Goal: Use online tool/utility: Use online tool/utility

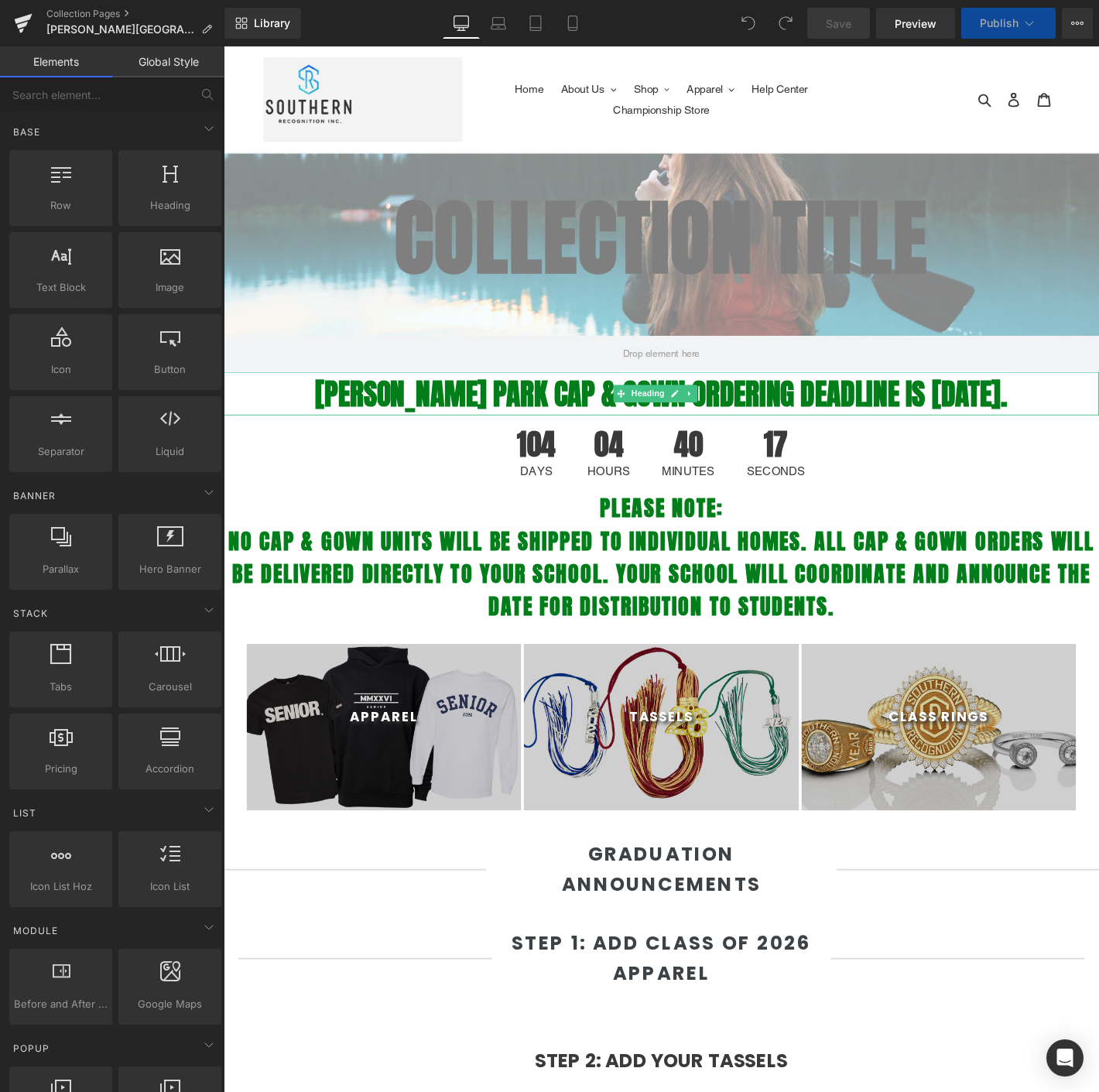
click at [434, 399] on strong "[PERSON_NAME] PARK CAP & GOWN ORDERING DEADLINE IS [DATE]." at bounding box center [692, 417] width 741 height 46
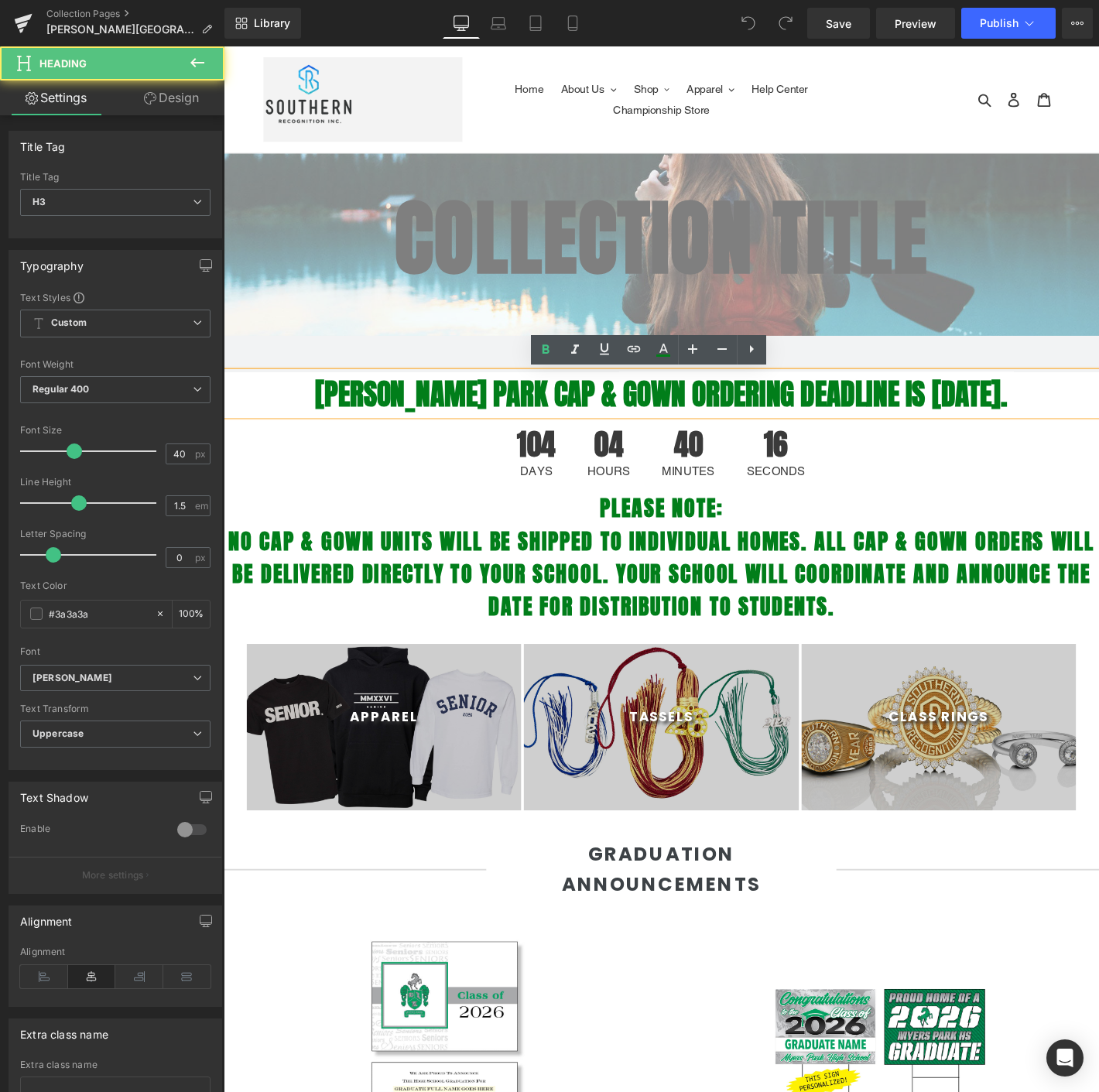
click at [416, 404] on strong "[PERSON_NAME] PARK CAP & GOWN ORDERING DEADLINE IS [DATE]." at bounding box center [692, 417] width 741 height 46
select select "M"
drag, startPoint x: 459, startPoint y: 423, endPoint x: 509, endPoint y: 431, distance: 50.6
click at [509, 431] on strong "[PERSON_NAME] PARK CAP & GOWN ORDERING DEADLINE IS [DATE]." at bounding box center [692, 417] width 741 height 46
click at [489, 424] on strong "[PERSON_NAME] PARK CAP & GOWN ORDERING DEADLINE IS [DATE]." at bounding box center [692, 417] width 741 height 46
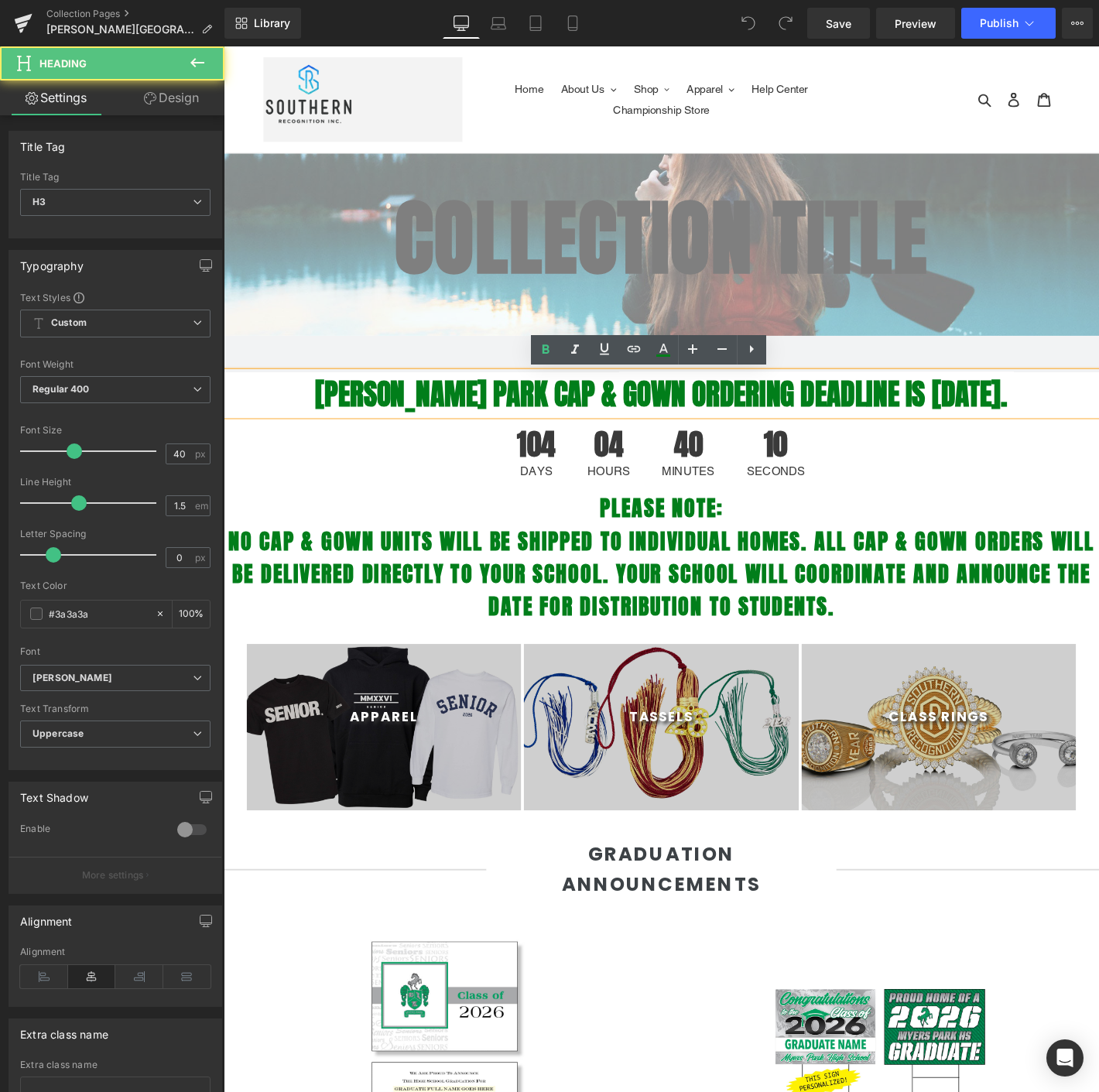
click at [459, 414] on strong "[PERSON_NAME] PARK CAP & GOWN ORDERING DEADLINE IS [DATE]." at bounding box center [692, 417] width 741 height 46
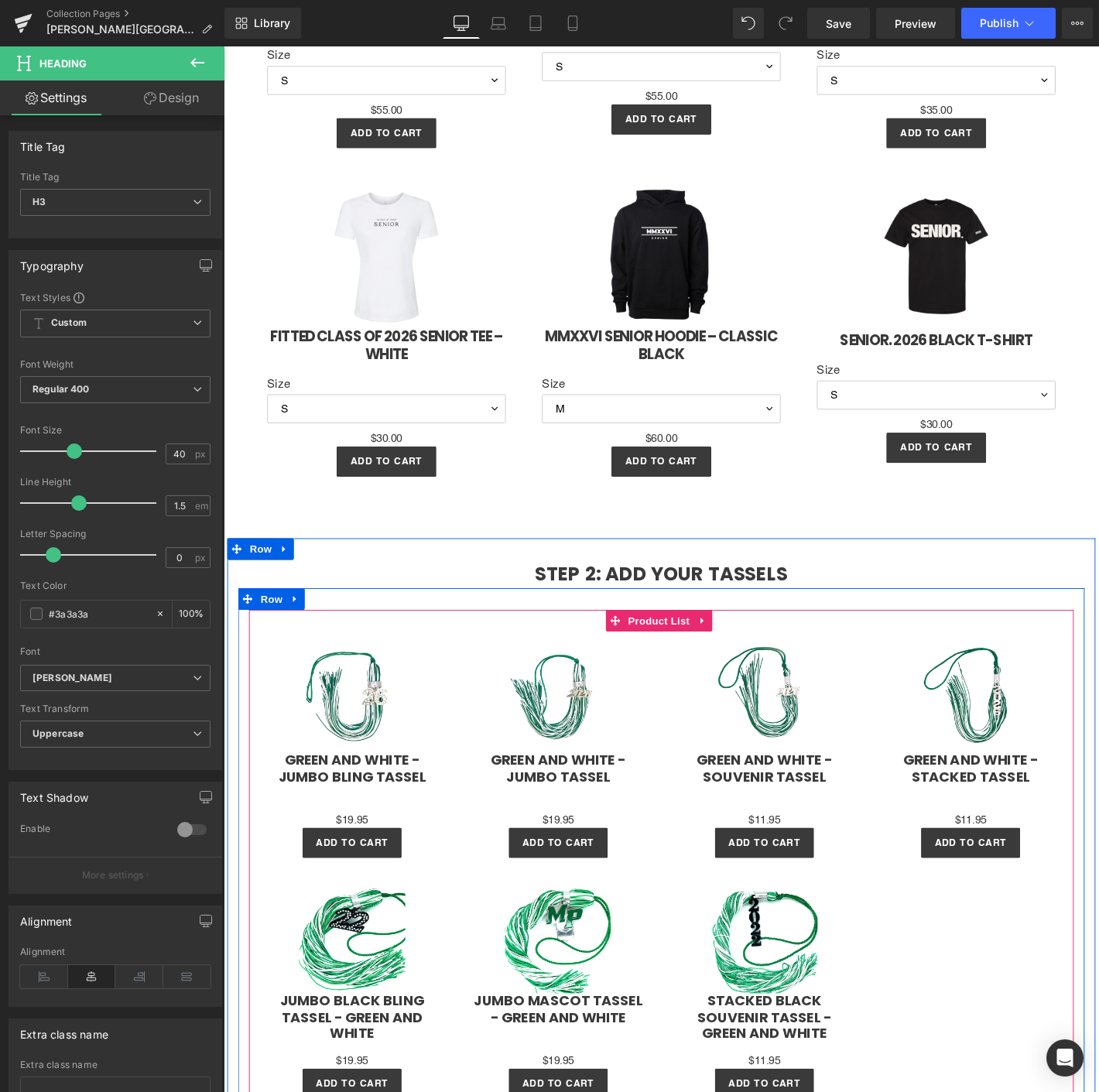
scroll to position [1805, 0]
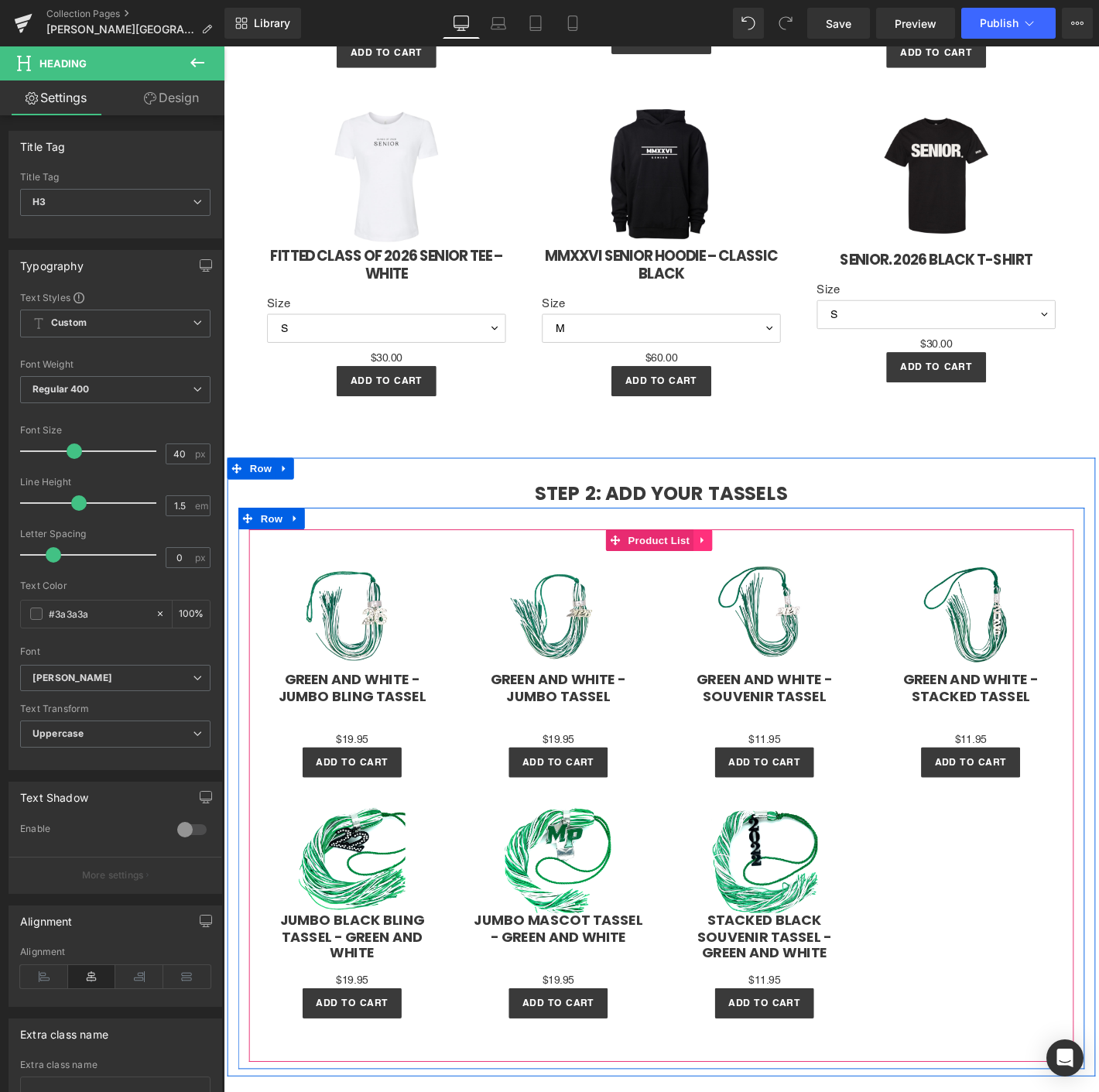
click at [734, 571] on icon at bounding box center [735, 574] width 3 height 7
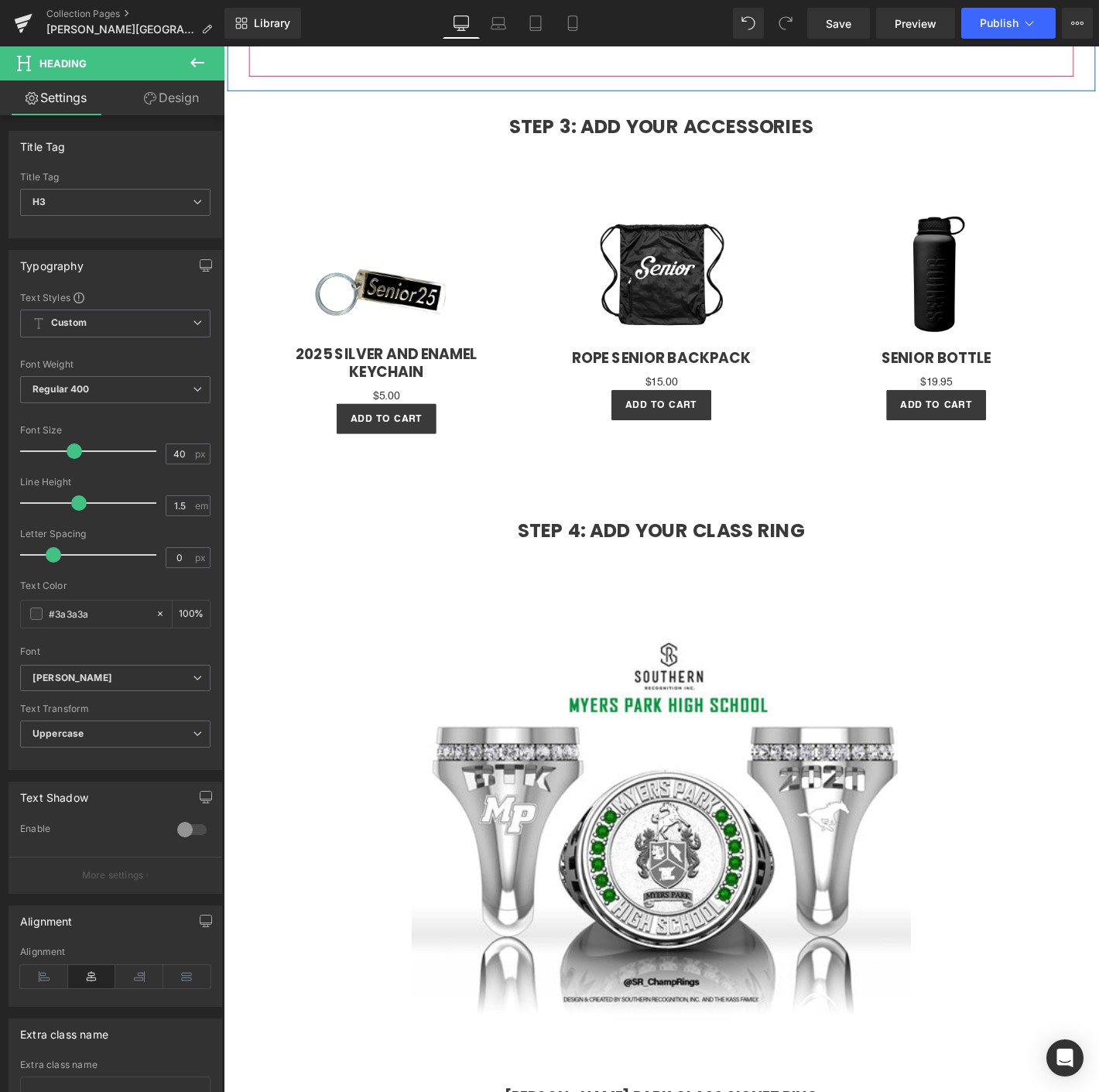
scroll to position [3095, 0]
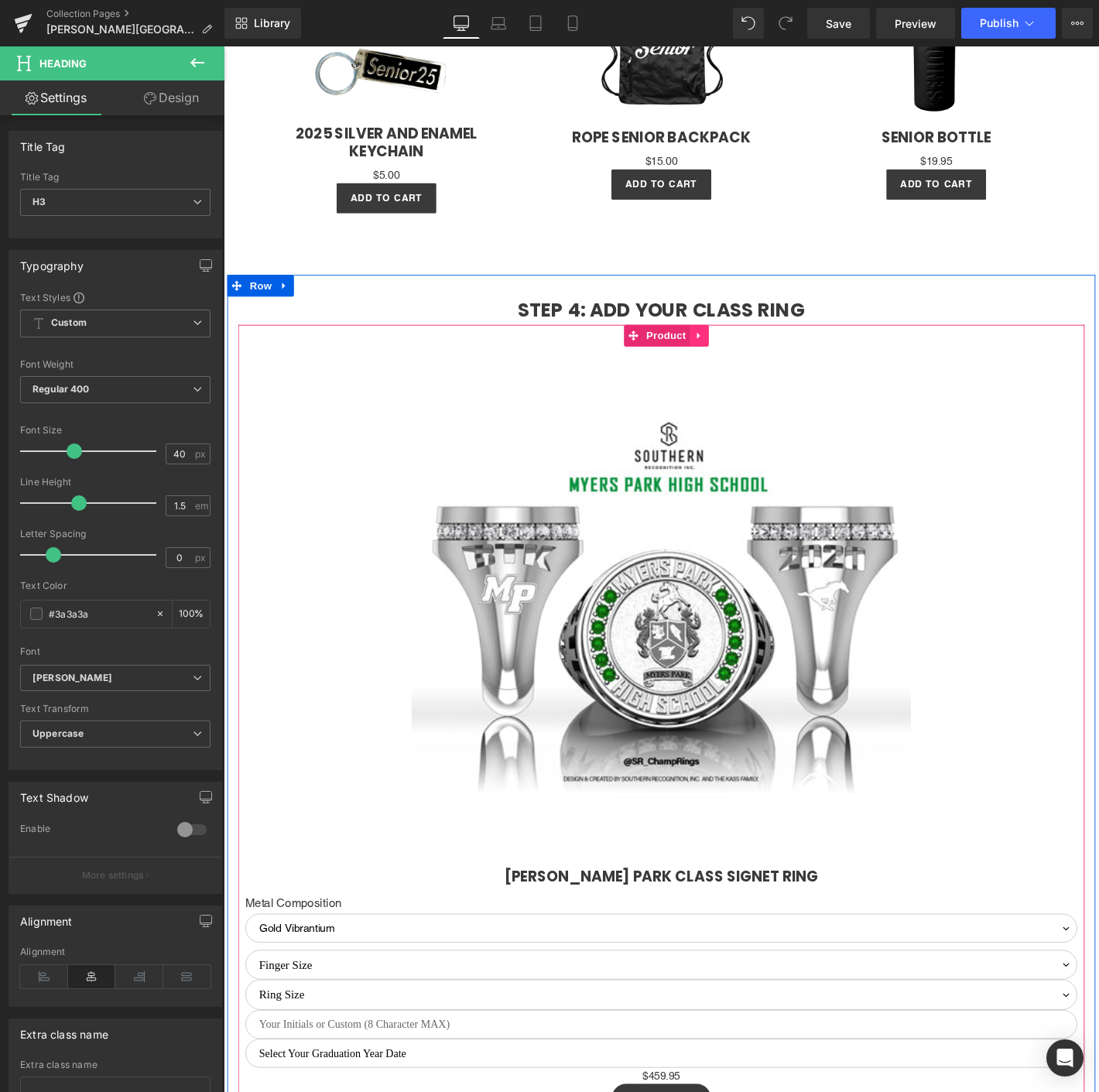
click at [731, 344] on link at bounding box center [732, 355] width 20 height 24
click at [744, 344] on link at bounding box center [742, 355] width 20 height 24
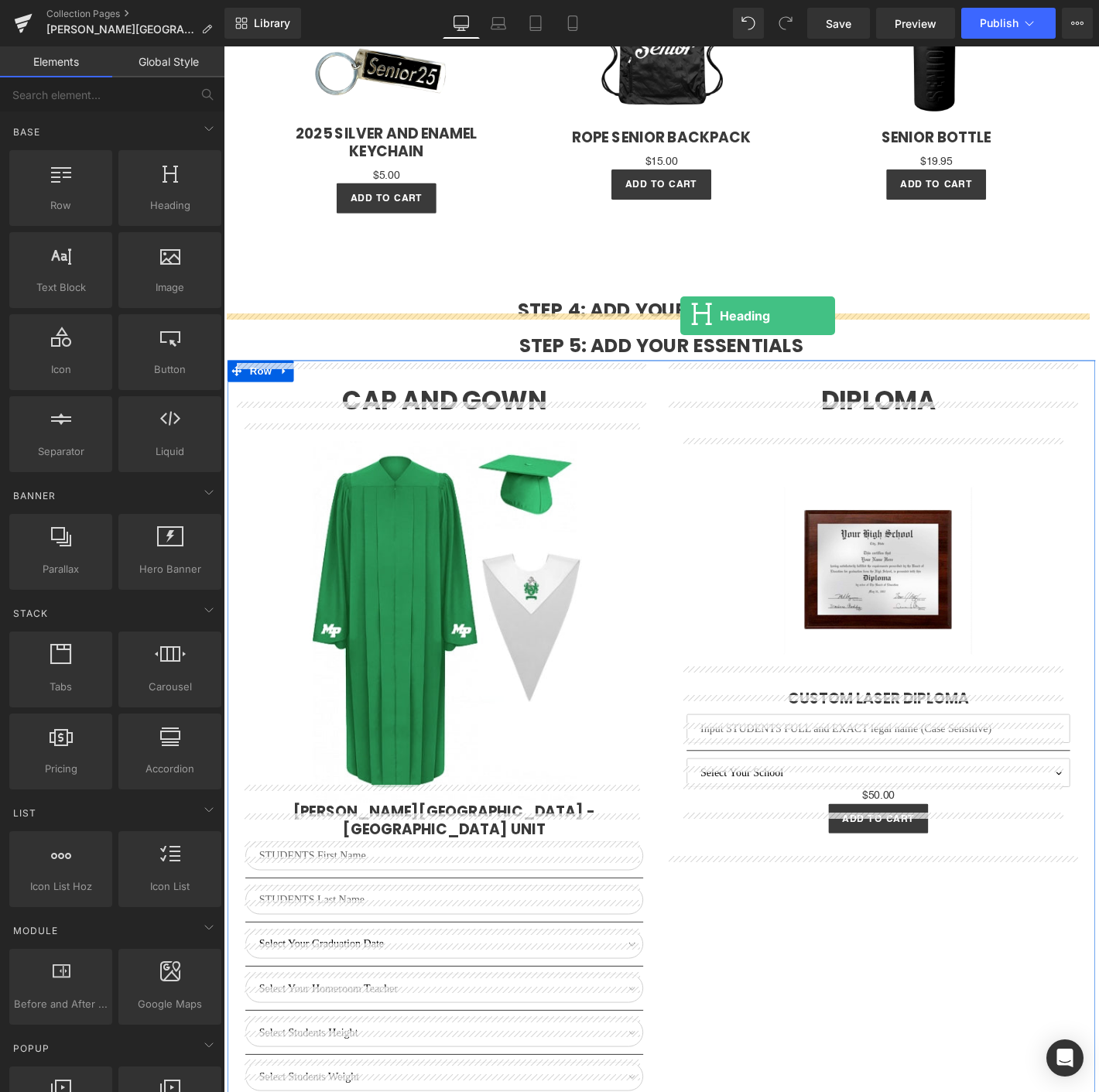
drag, startPoint x: 444, startPoint y: 246, endPoint x: 712, endPoint y: 334, distance: 282.1
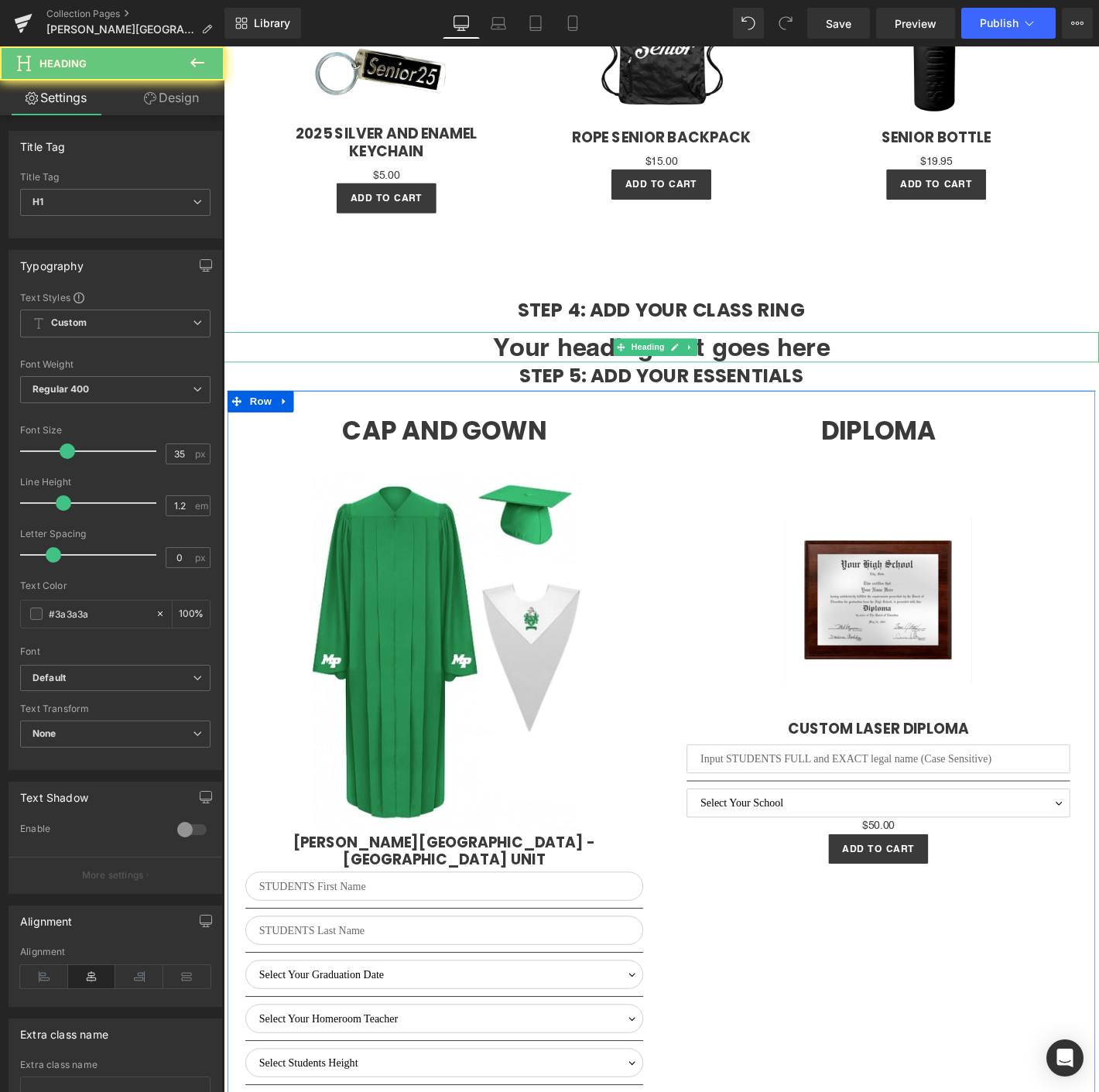
click at [798, 352] on h1 "Your heading text goes here" at bounding box center [691, 368] width 936 height 33
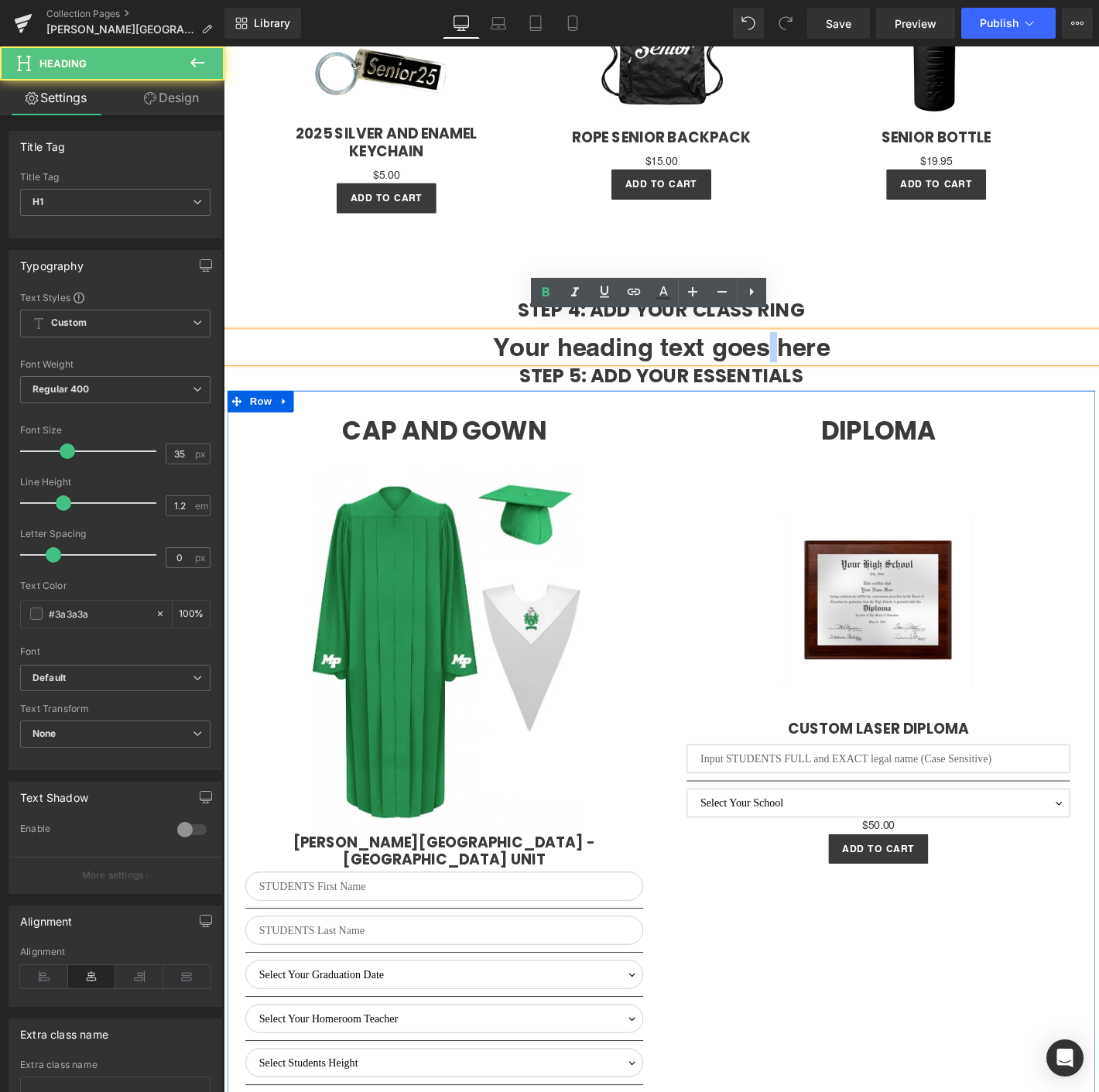
click at [798, 352] on h1 "Your heading text goes here" at bounding box center [691, 368] width 936 height 33
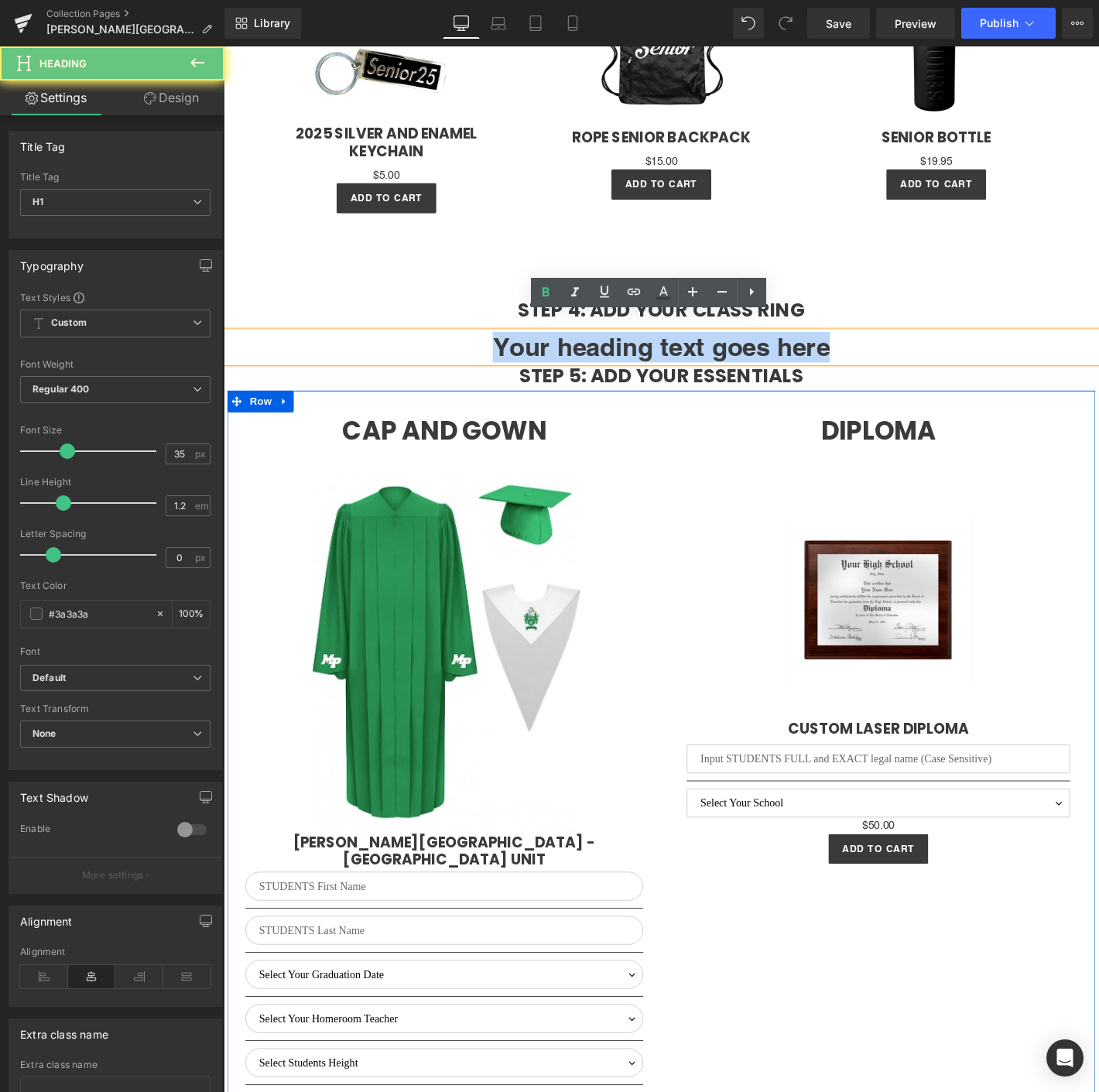
click at [798, 352] on h1 "Your heading text goes here" at bounding box center [691, 368] width 936 height 33
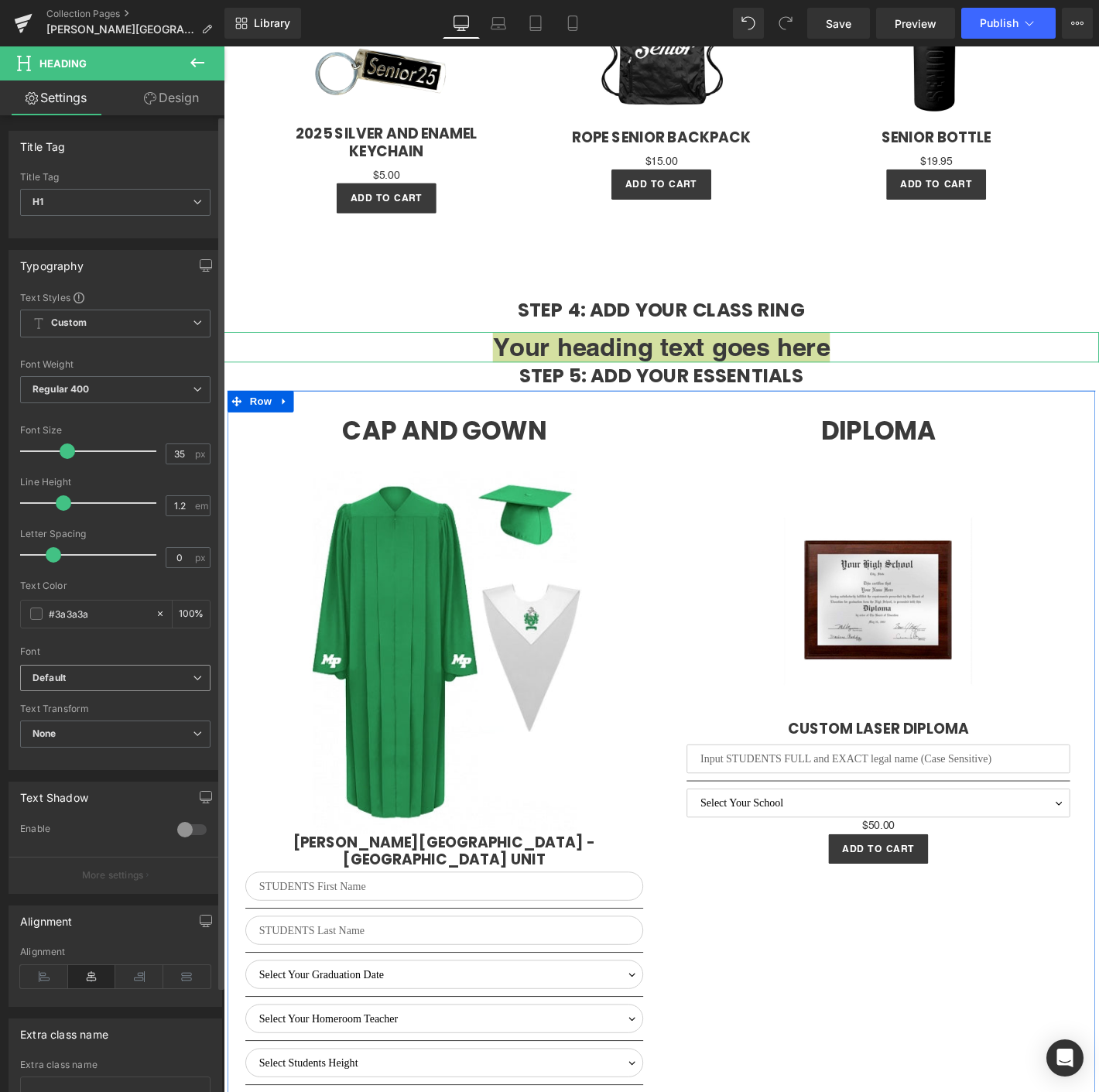
click at [92, 664] on span "Default" at bounding box center [116, 677] width 190 height 27
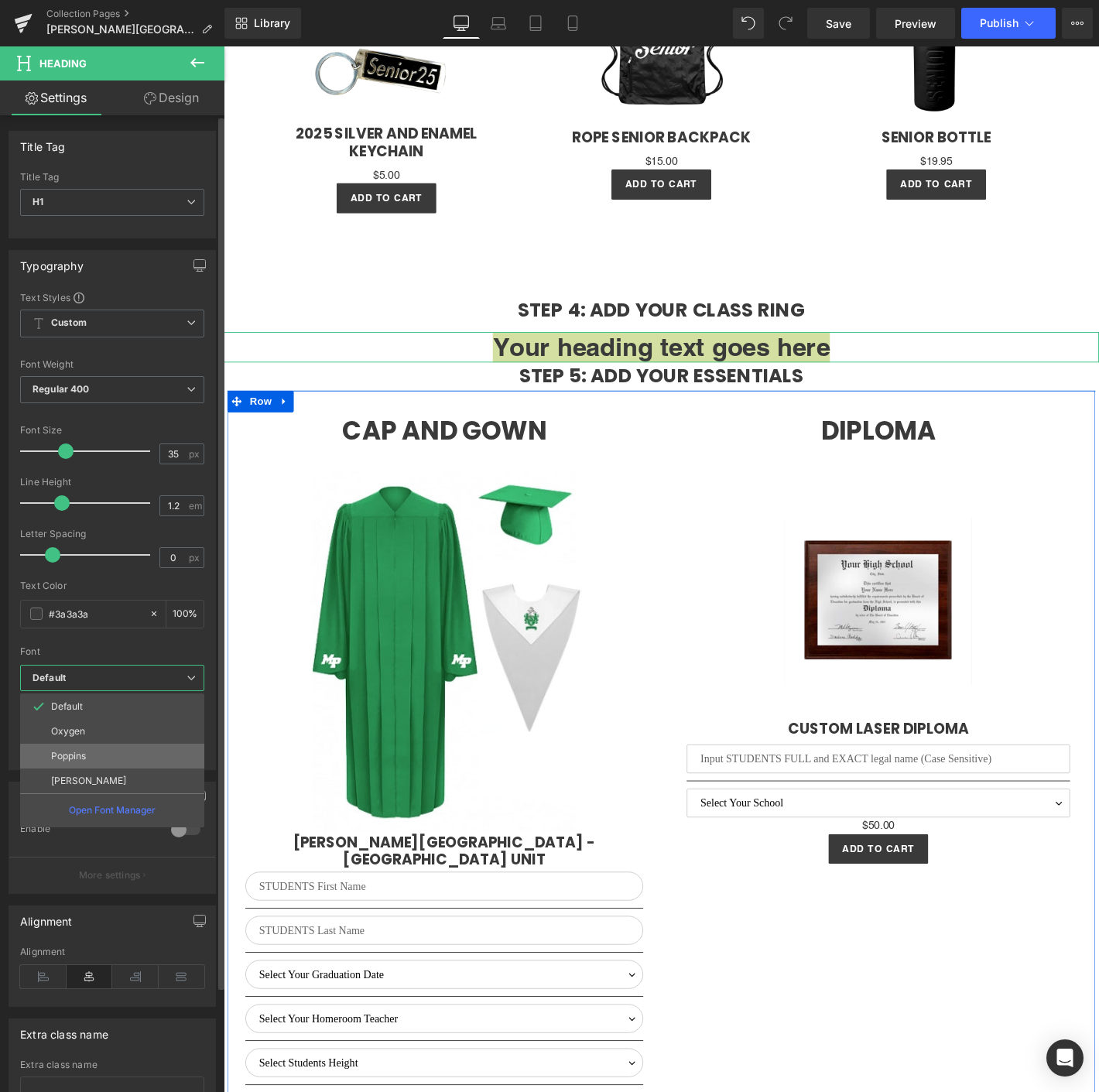
drag, startPoint x: 98, startPoint y: 759, endPoint x: 487, endPoint y: 576, distance: 429.9
click at [98, 759] on li "Poppins" at bounding box center [112, 755] width 184 height 24
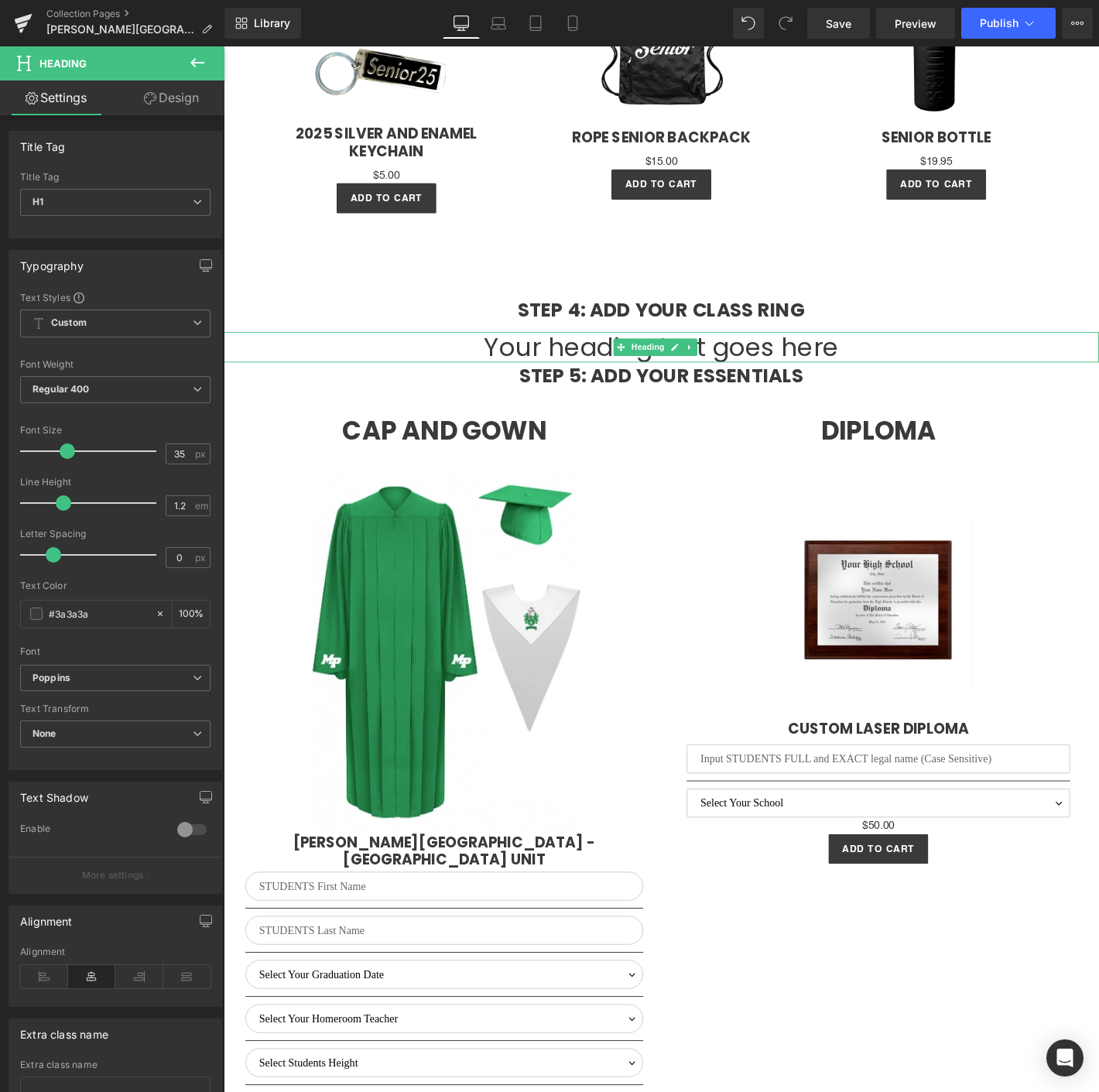
click at [531, 352] on h1 "Your heading text goes here" at bounding box center [691, 368] width 936 height 33
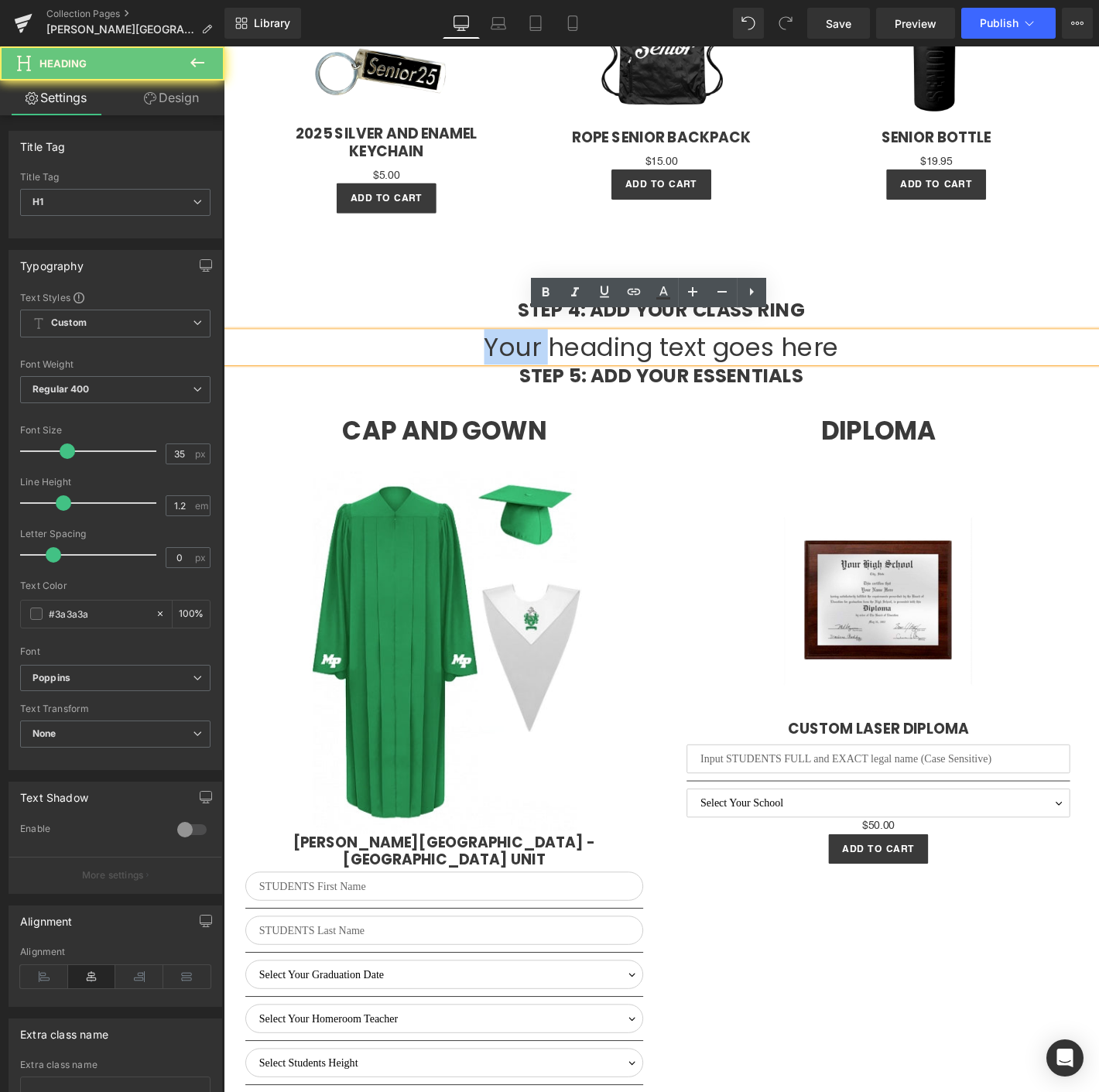
click at [531, 352] on h1 "Your heading text goes here" at bounding box center [691, 368] width 936 height 33
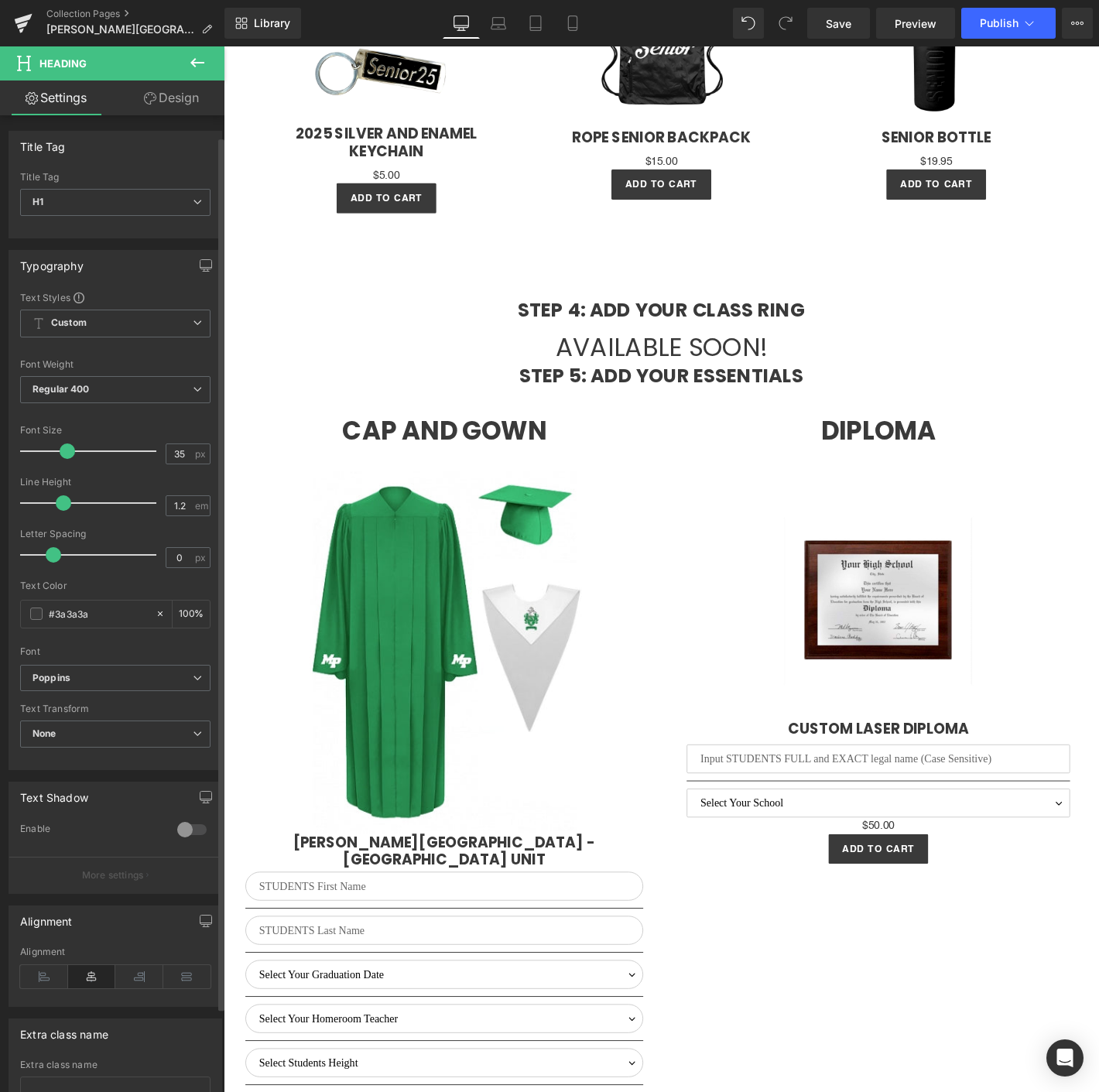
scroll to position [118, 0]
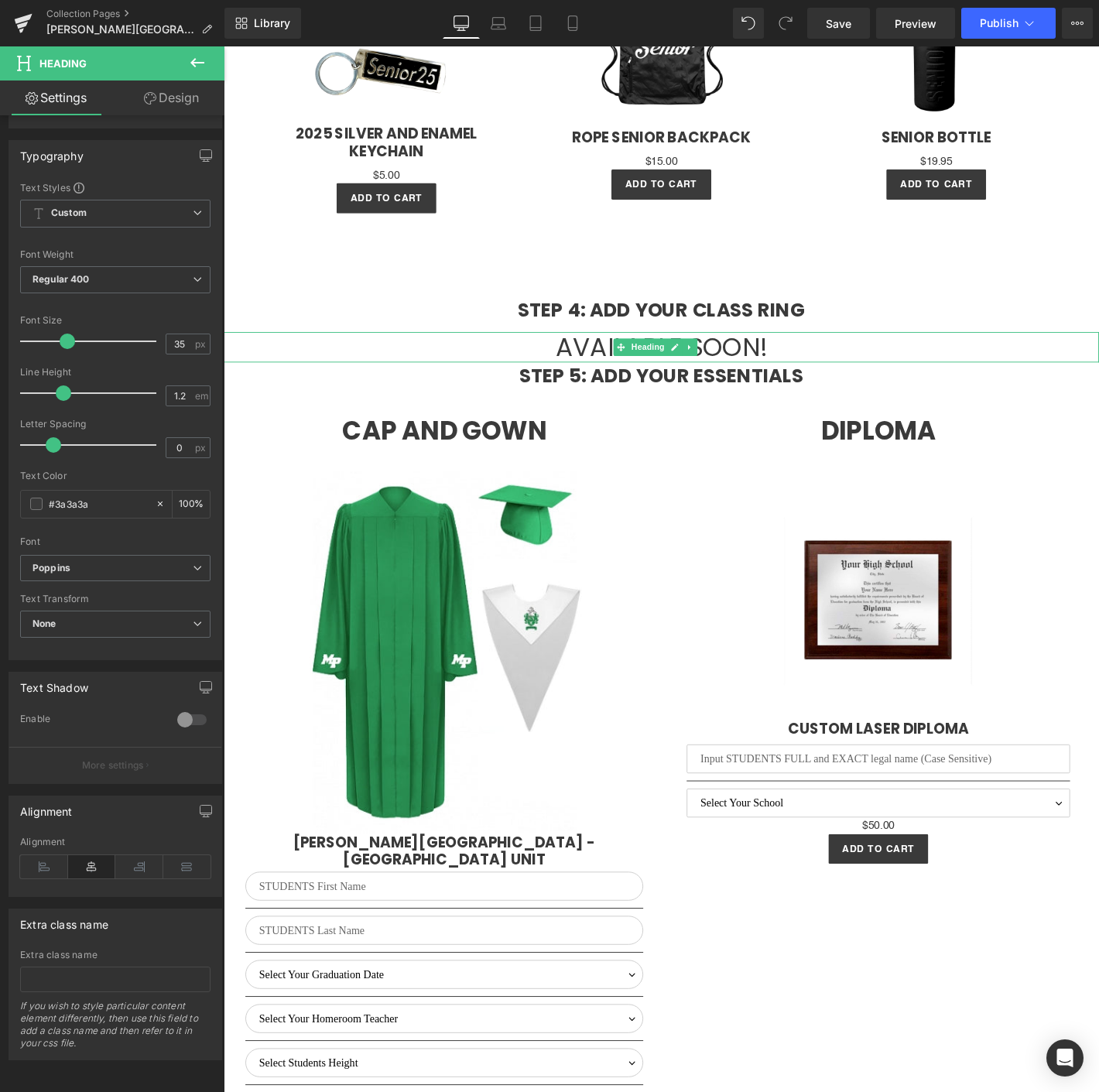
click at [770, 352] on h1 "AVAILABLE SOON!" at bounding box center [691, 368] width 936 height 33
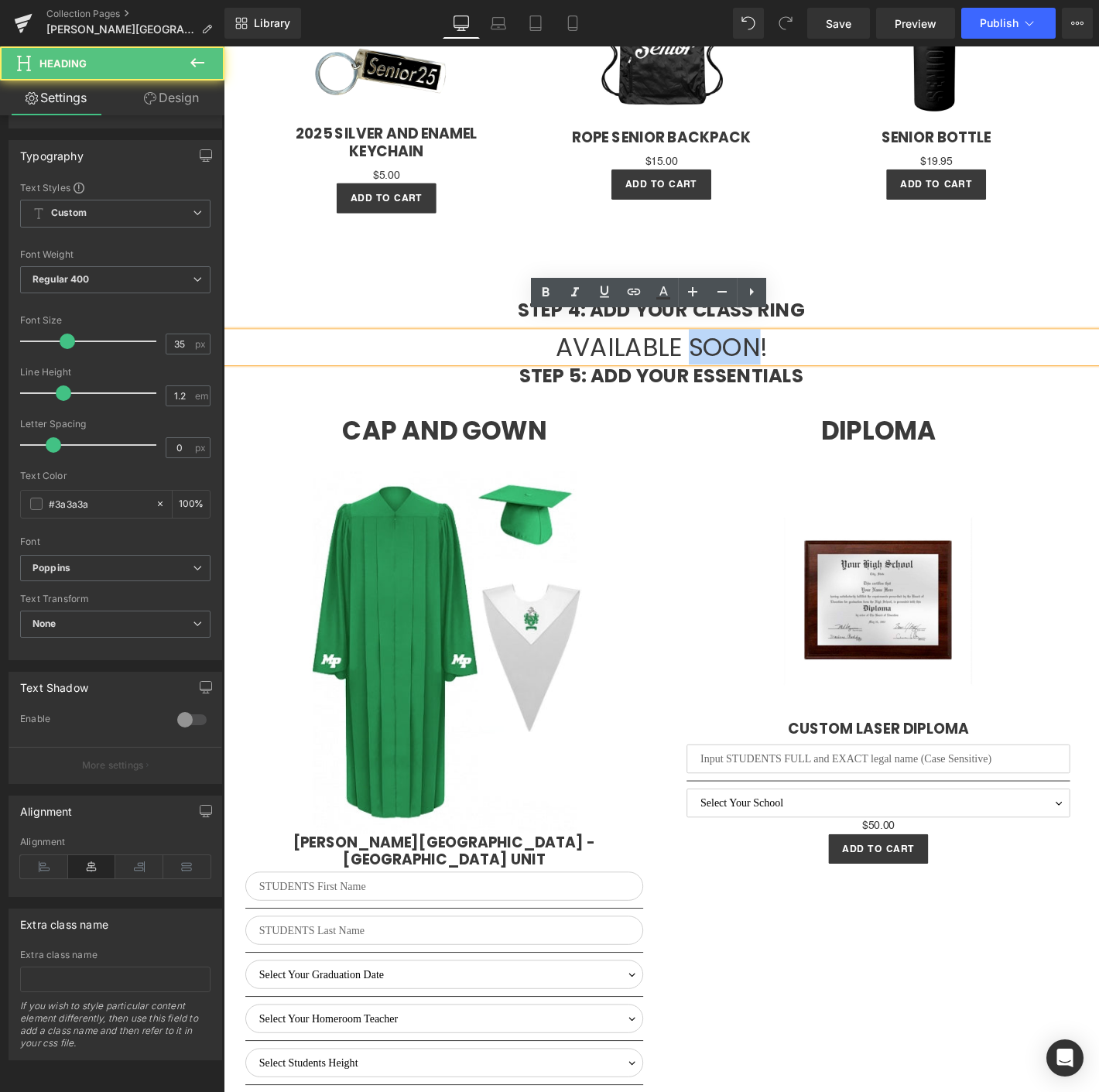
click at [770, 352] on h1 "AVAILABLE SOON!" at bounding box center [691, 368] width 936 height 33
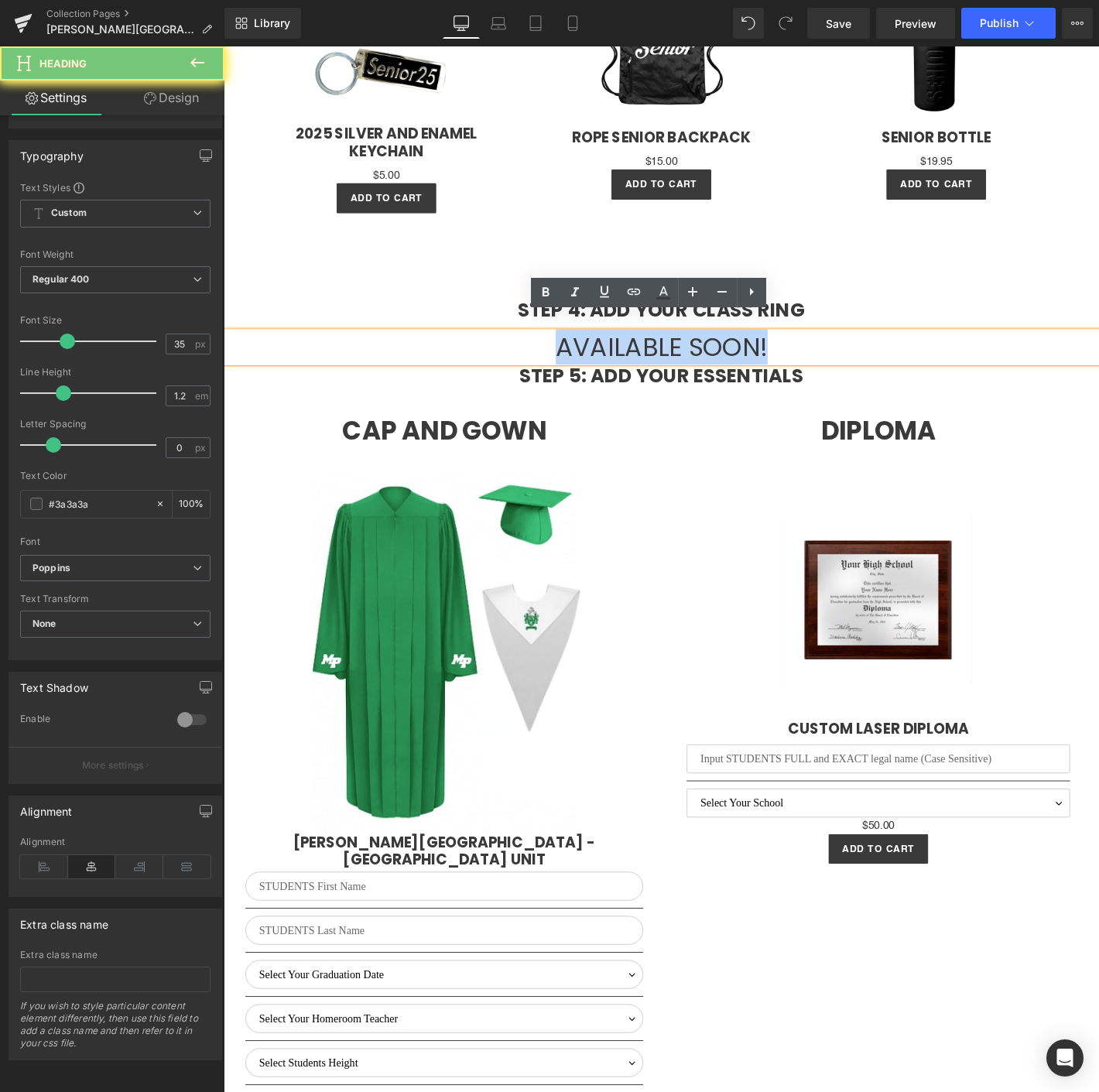
click at [770, 352] on h1 "AVAILABLE SOON!" at bounding box center [691, 368] width 936 height 33
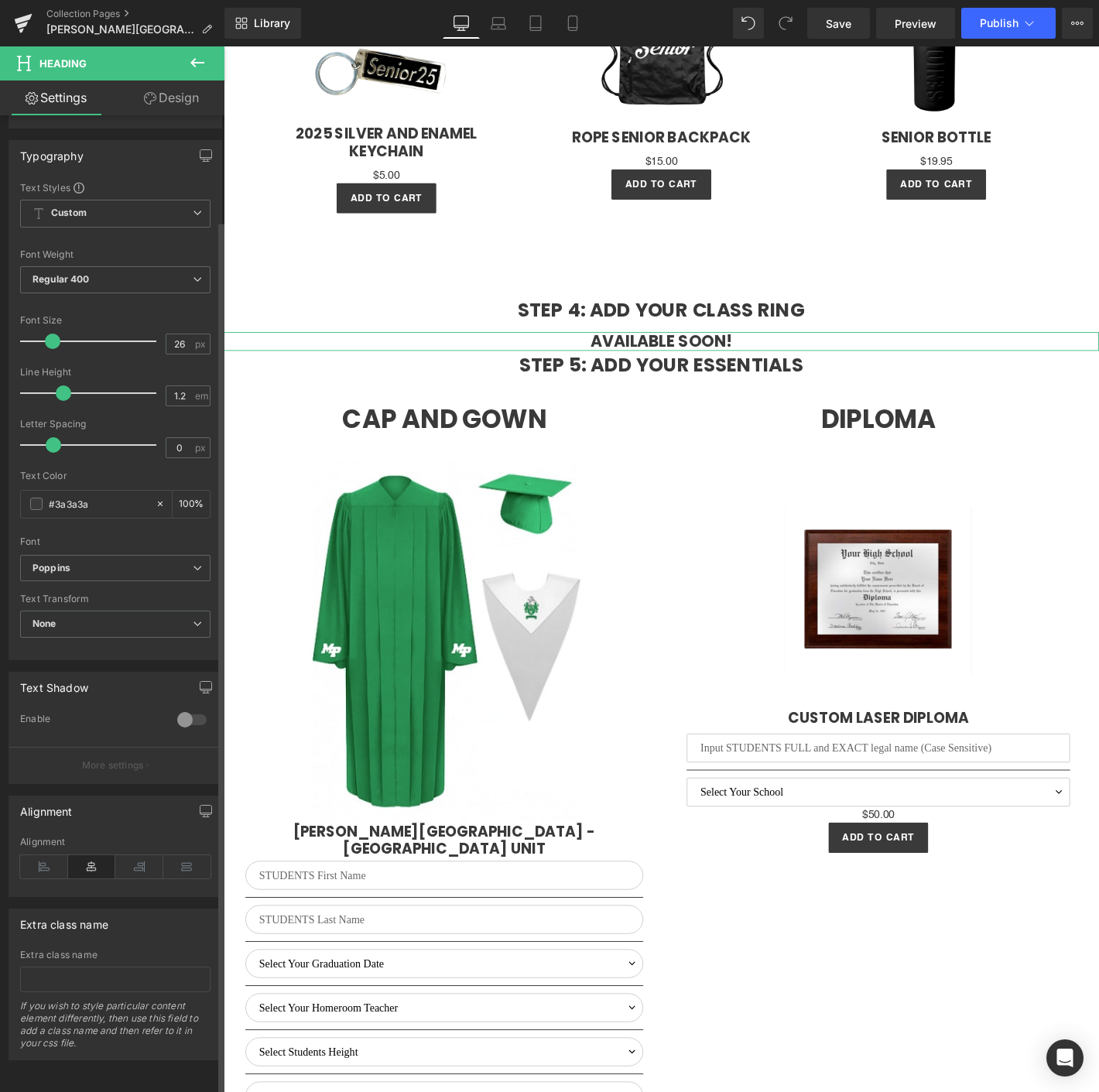
type input "27"
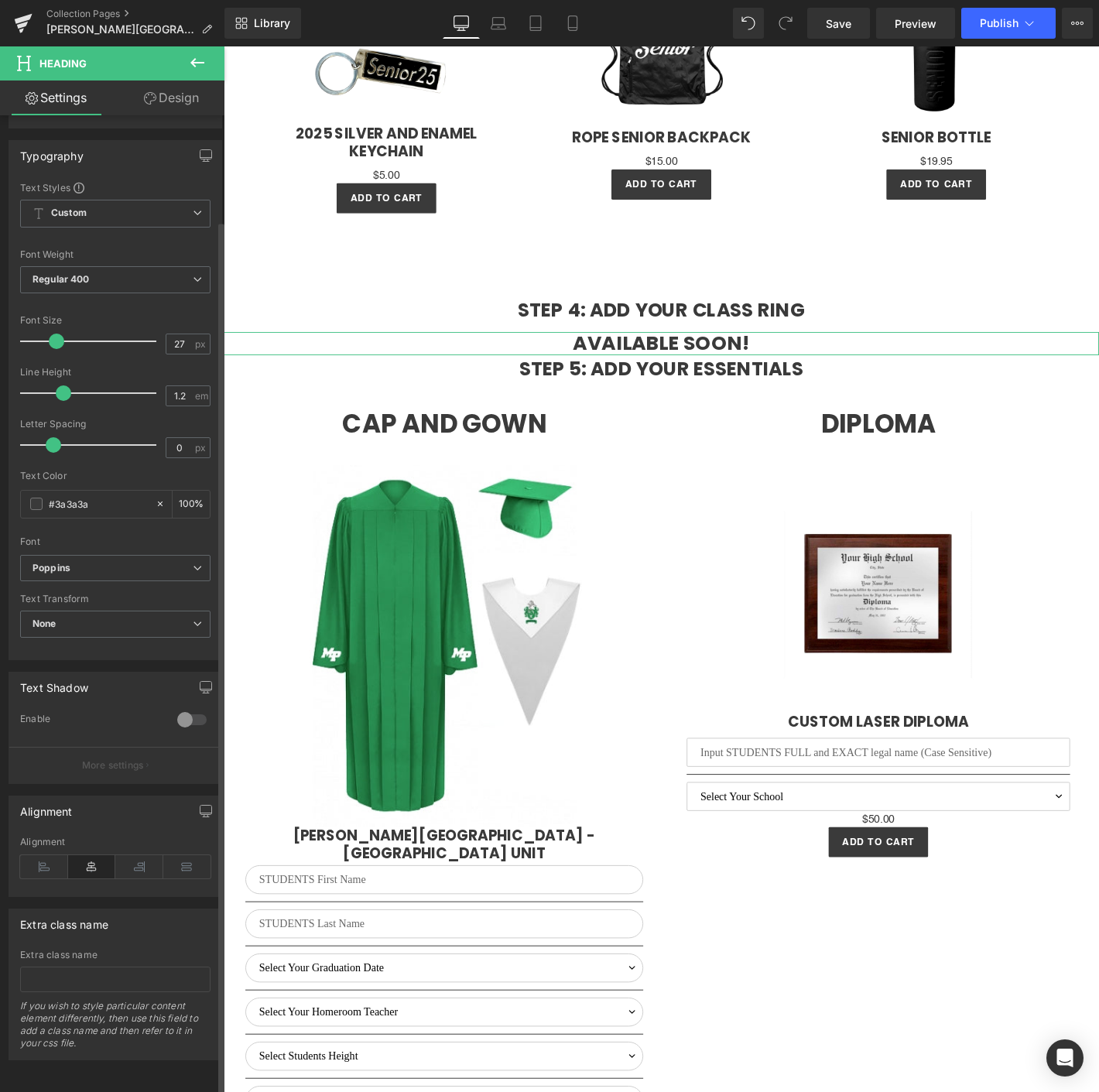
drag, startPoint x: 60, startPoint y: 328, endPoint x: 50, endPoint y: 328, distance: 10.0
click at [50, 333] on span at bounding box center [56, 341] width 15 height 15
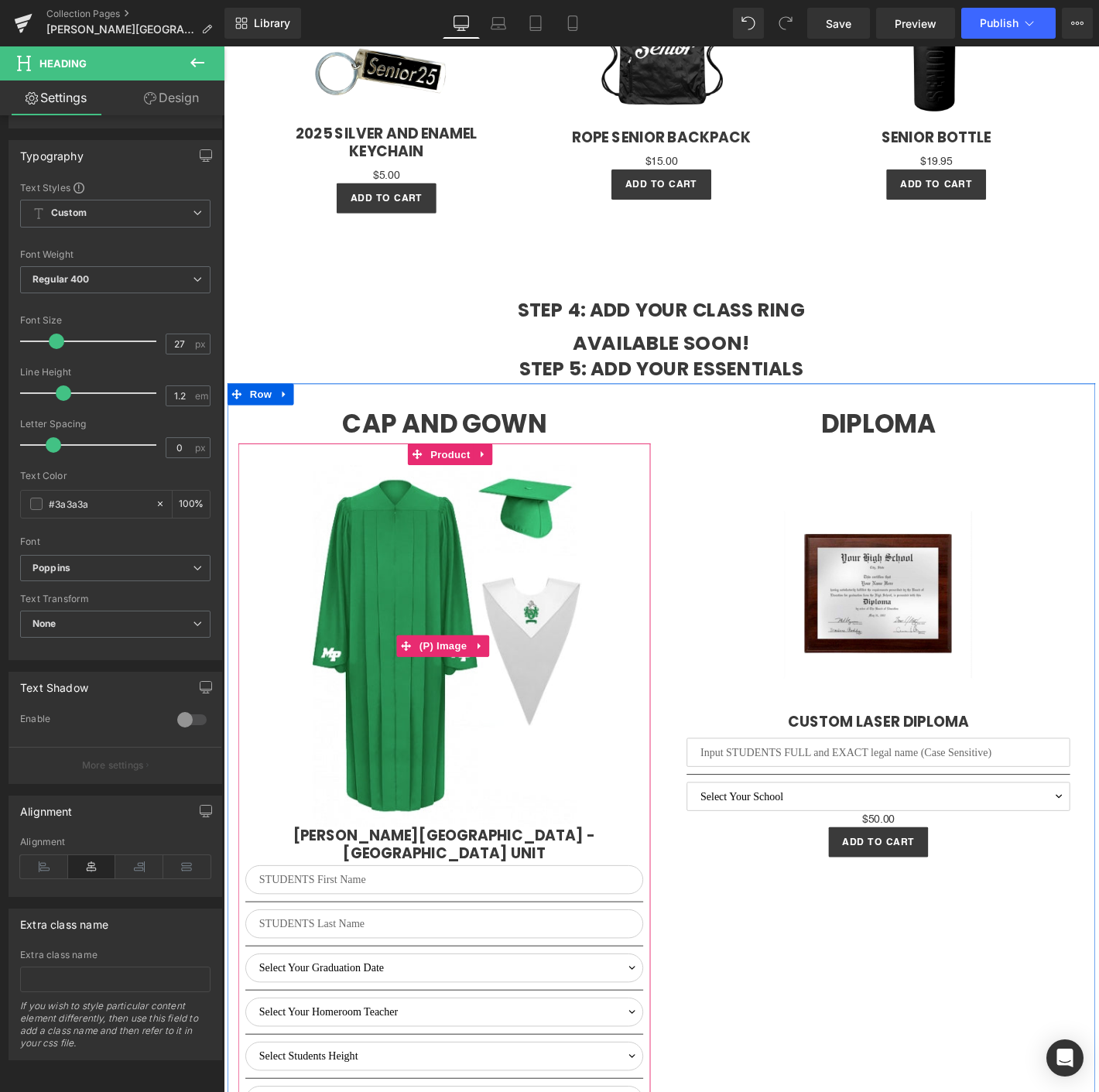
click at [561, 595] on img at bounding box center [460, 688] width 387 height 387
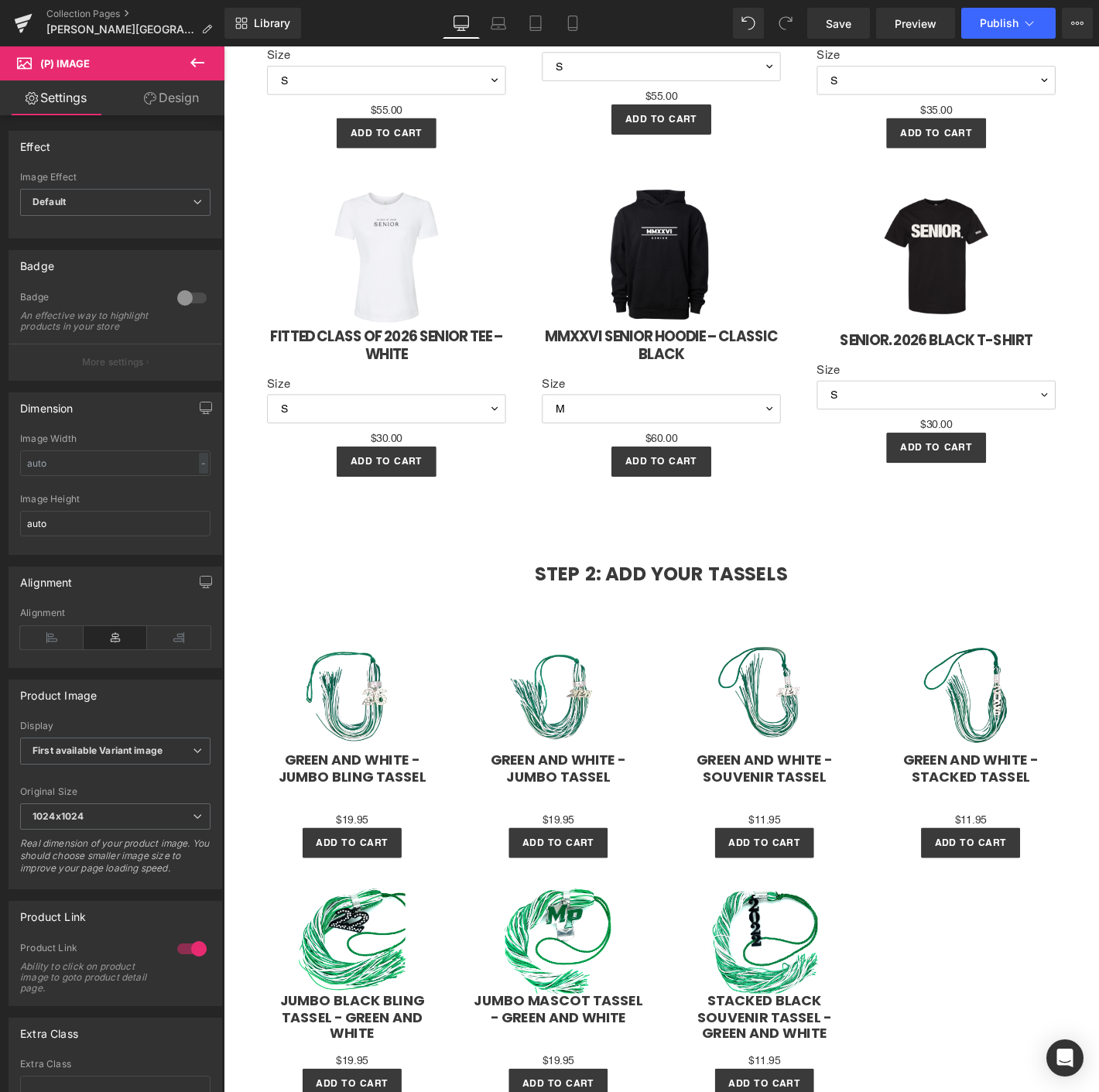
scroll to position [1289, 0]
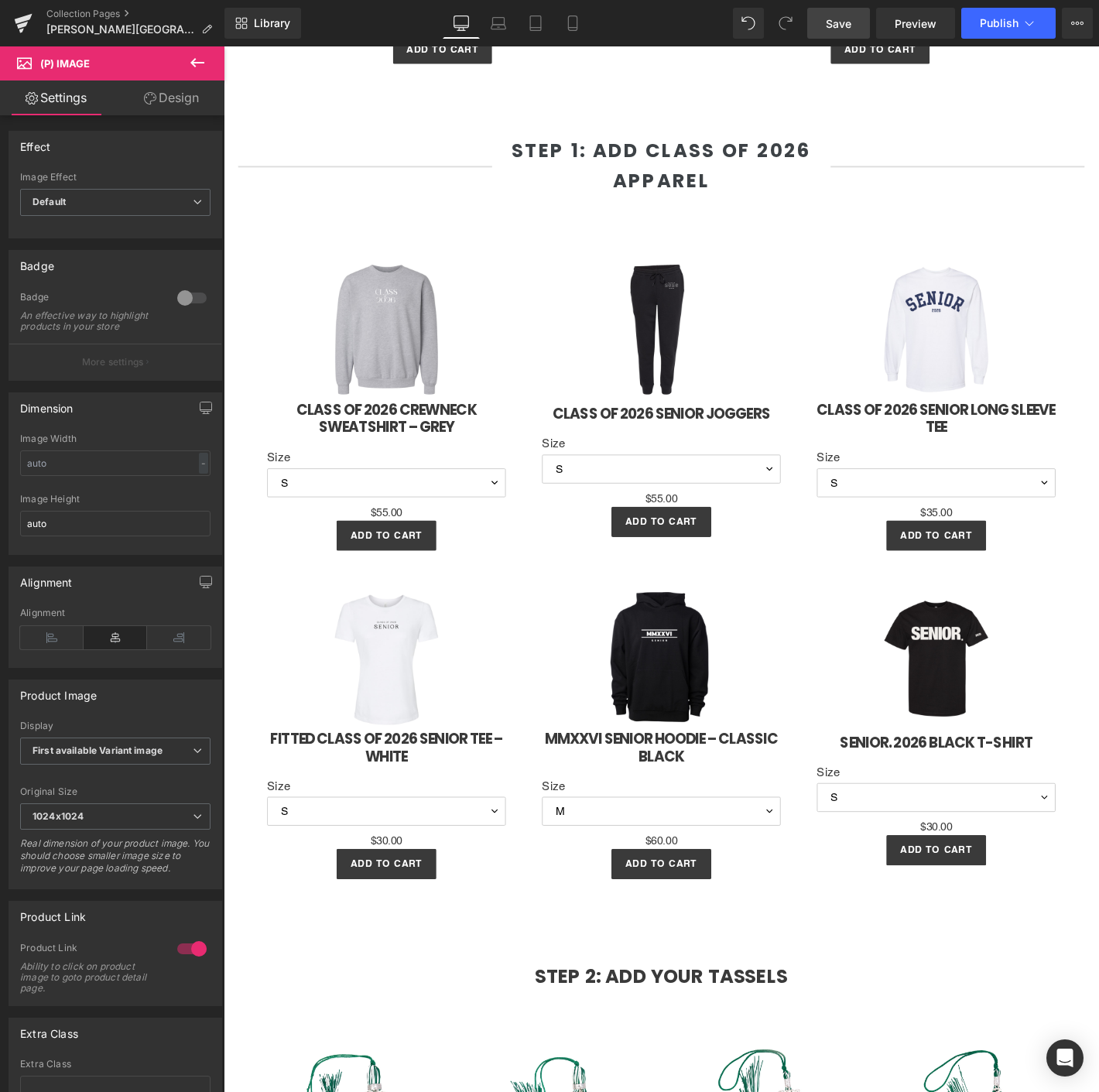
click at [848, 27] on span "Save" at bounding box center [838, 24] width 25 height 16
click at [849, 23] on span "Save" at bounding box center [838, 24] width 25 height 16
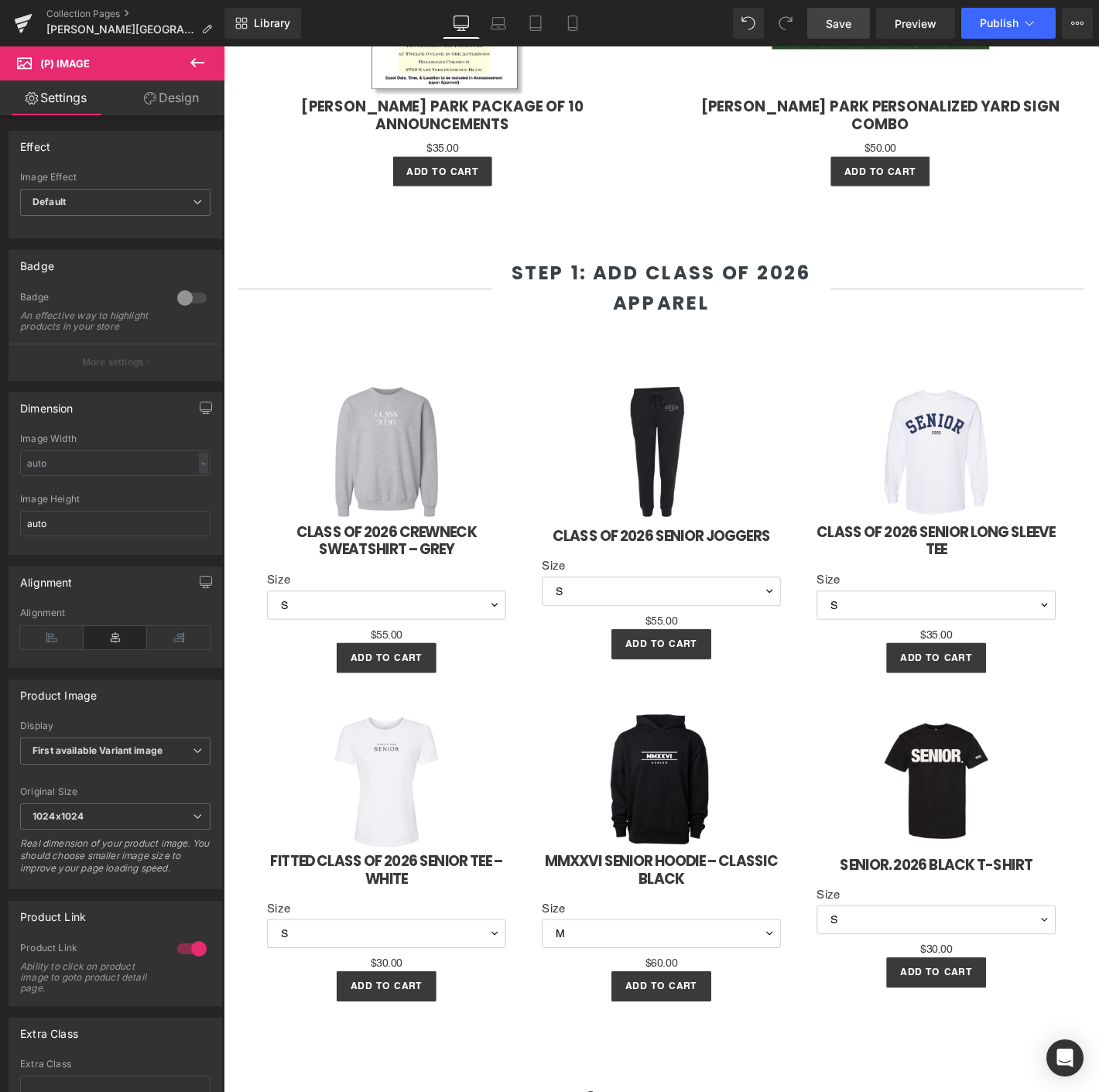
scroll to position [1117, 0]
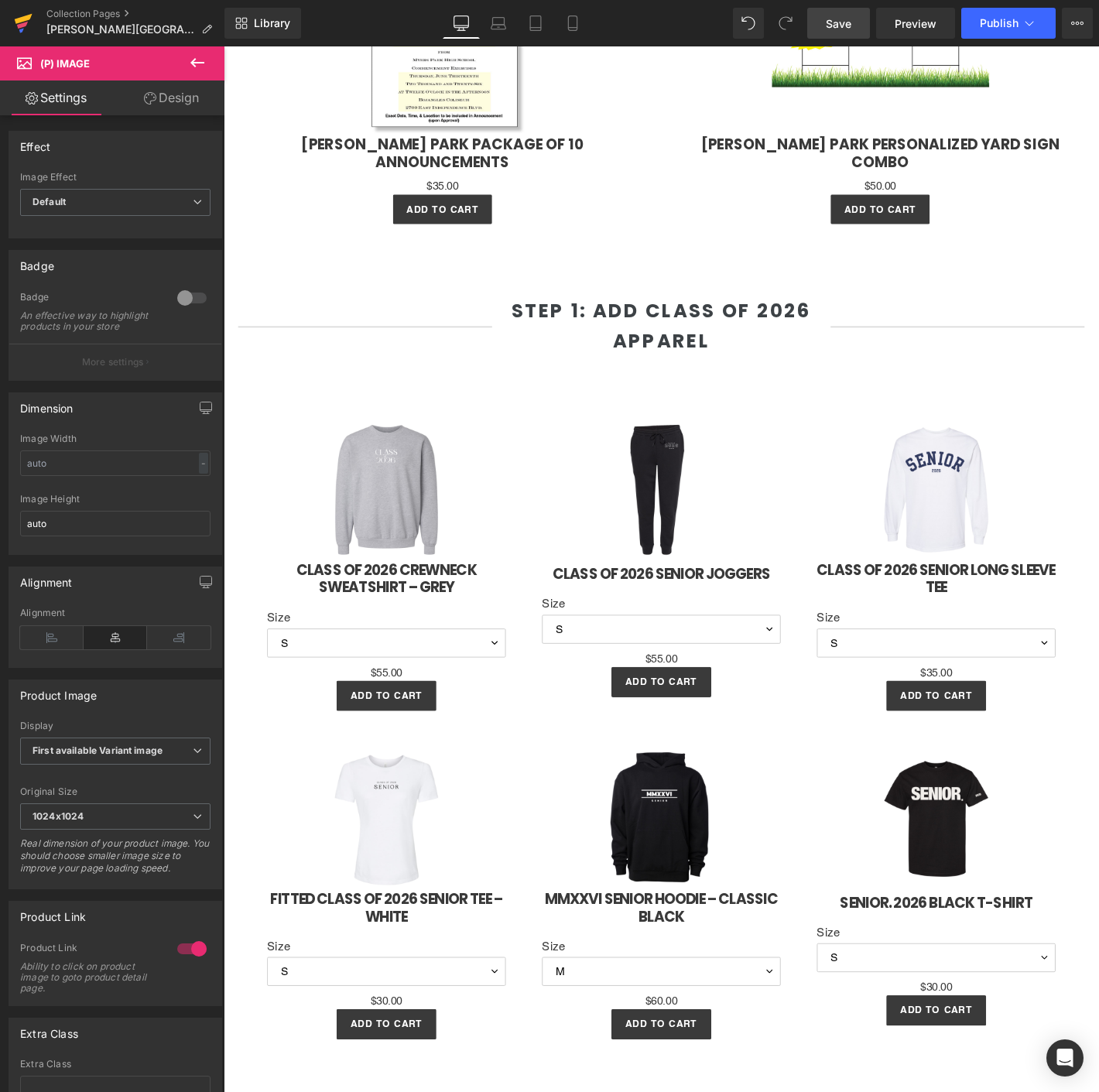
click at [18, 22] on icon at bounding box center [24, 19] width 18 height 10
